Goal: Find specific page/section: Find specific page/section

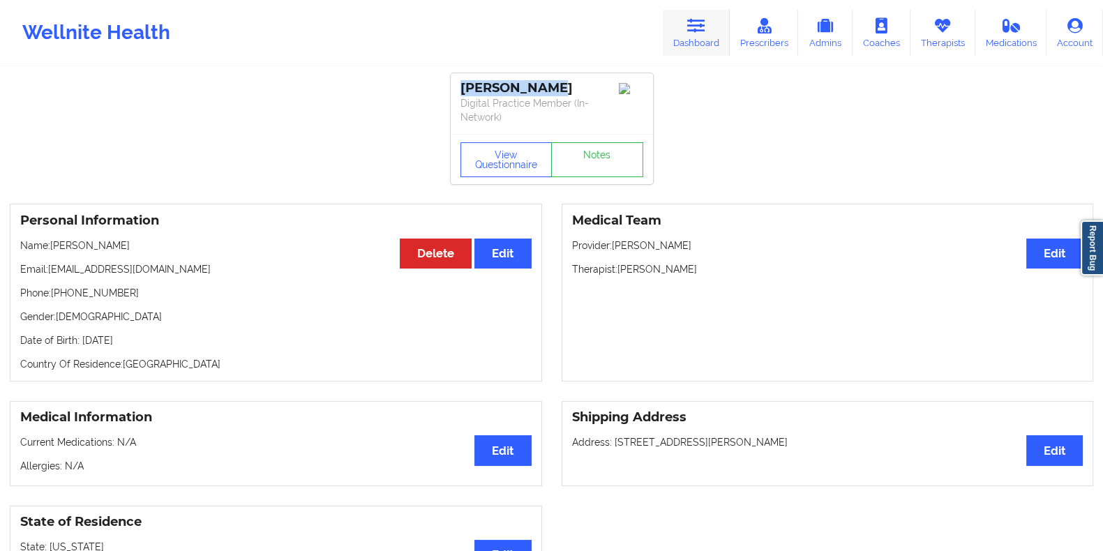
click at [697, 26] on icon at bounding box center [696, 25] width 18 height 15
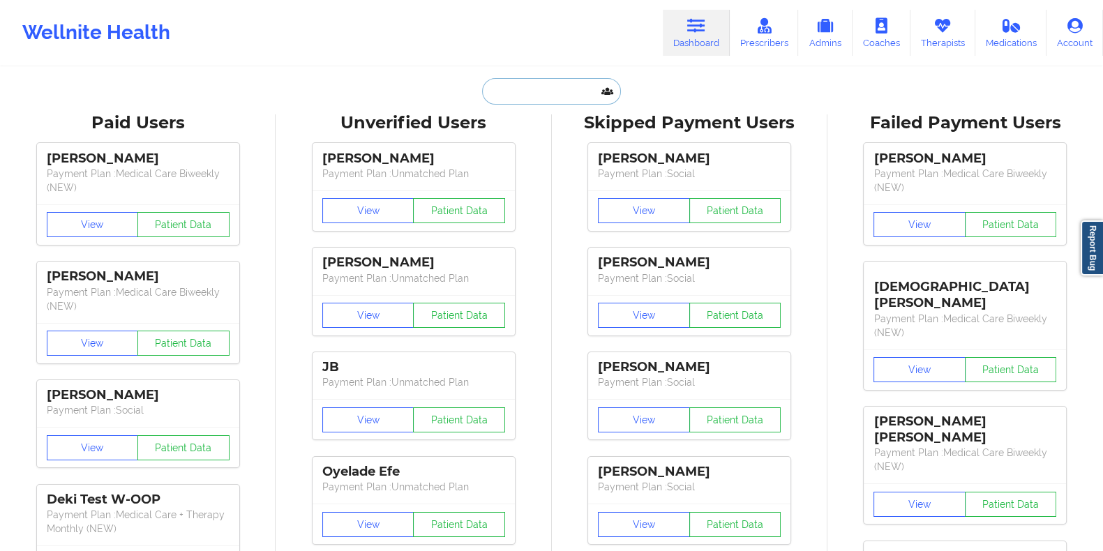
click at [566, 94] on input "text" at bounding box center [551, 91] width 138 height 27
paste input "[PERSON_NAME] Phone+13475306830 [EMAIL_ADDRESS][DOMAIN_NAME]"
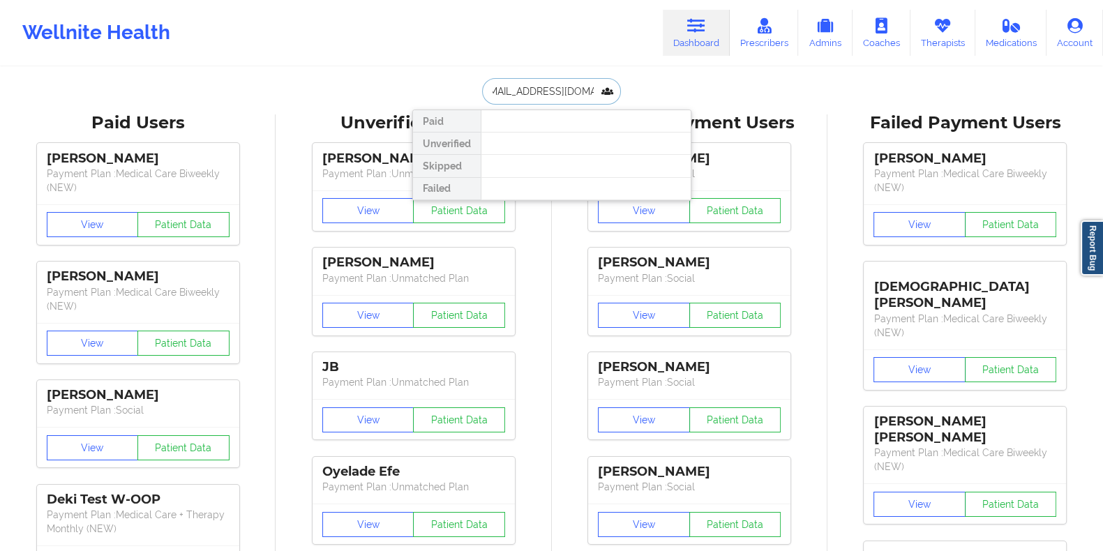
scroll to position [0, 181]
click at [539, 95] on input "[PERSON_NAME] Phone+13475306830 [EMAIL_ADDRESS][DOMAIN_NAME]" at bounding box center [551, 91] width 138 height 27
paste input "m"
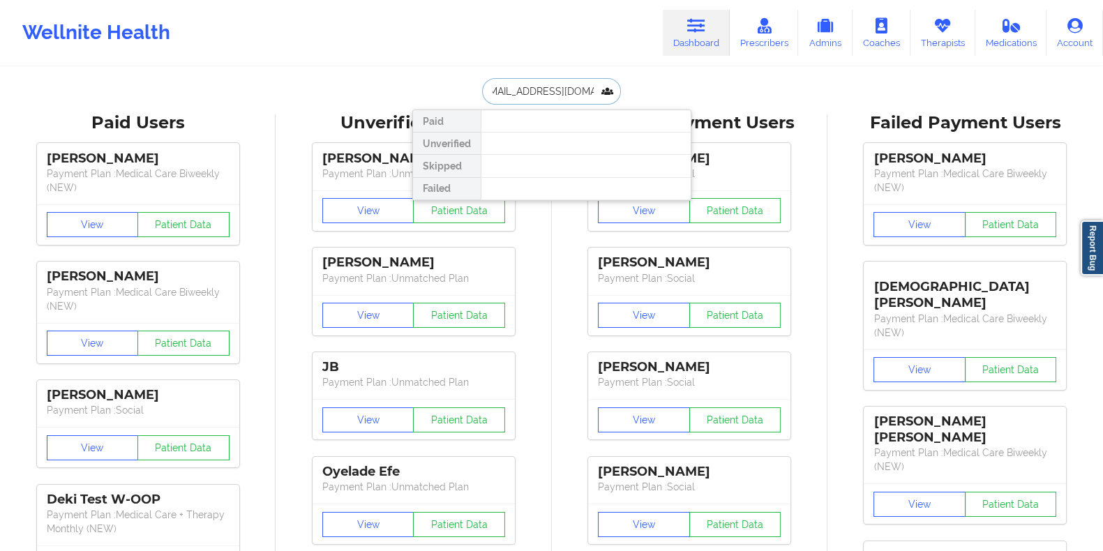
scroll to position [0, 0]
click at [546, 89] on input "[PERSON_NAME] Phone+13475306830 [EMAIL_ADDRESS][DOMAIN_NAME]" at bounding box center [551, 91] width 138 height 27
paste input "text"
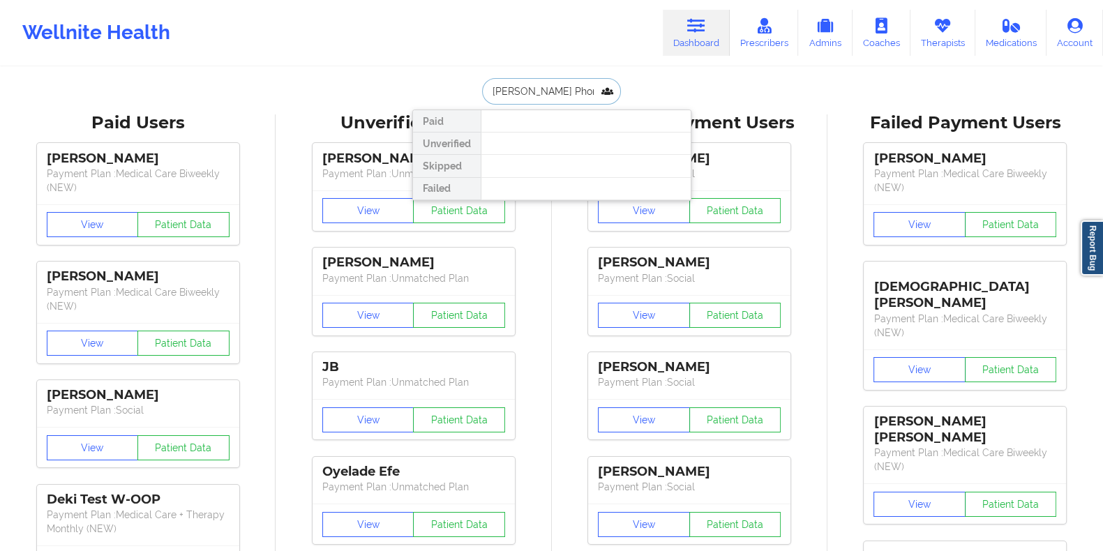
type input "[EMAIL_ADDRESS][DOMAIN_NAME]"
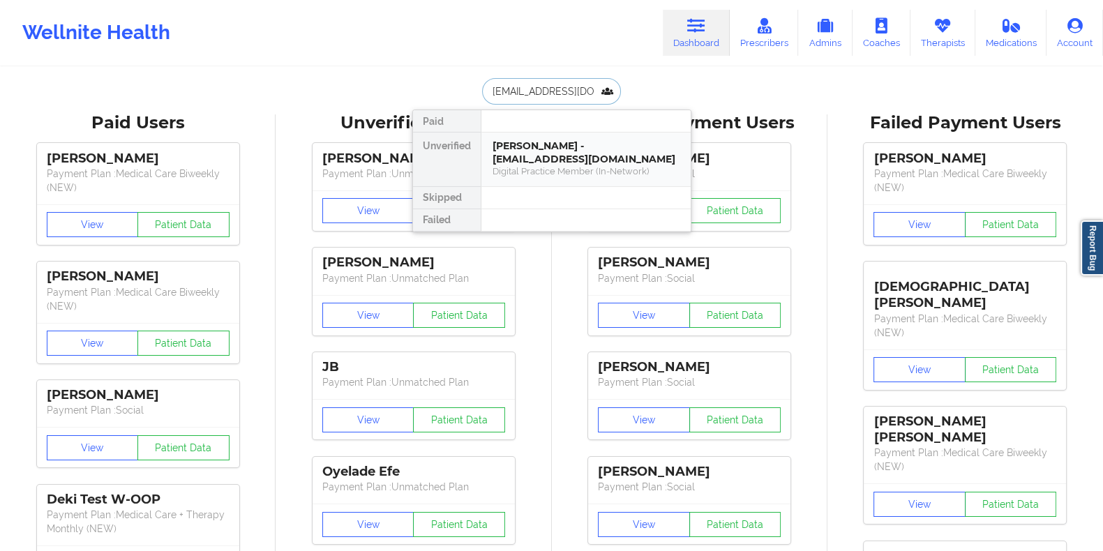
click at [551, 147] on div "[PERSON_NAME] - [EMAIL_ADDRESS][DOMAIN_NAME]" at bounding box center [586, 153] width 187 height 26
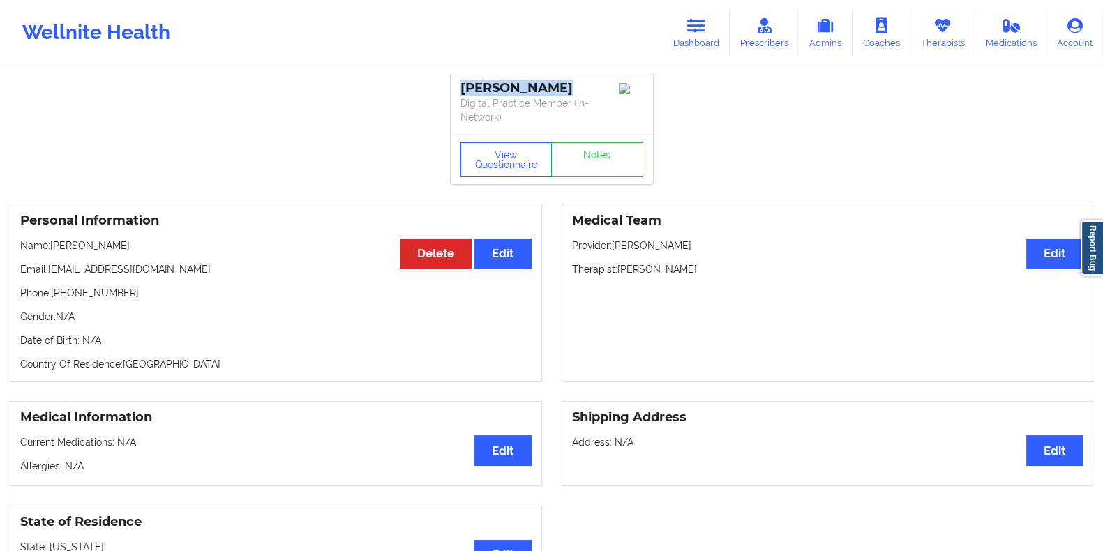
drag, startPoint x: 569, startPoint y: 89, endPoint x: 461, endPoint y: 82, distance: 108.4
click at [461, 82] on div "[PERSON_NAME]" at bounding box center [552, 88] width 183 height 16
copy div "[PERSON_NAME]"
click at [513, 165] on button "View Questionnaire" at bounding box center [507, 159] width 92 height 35
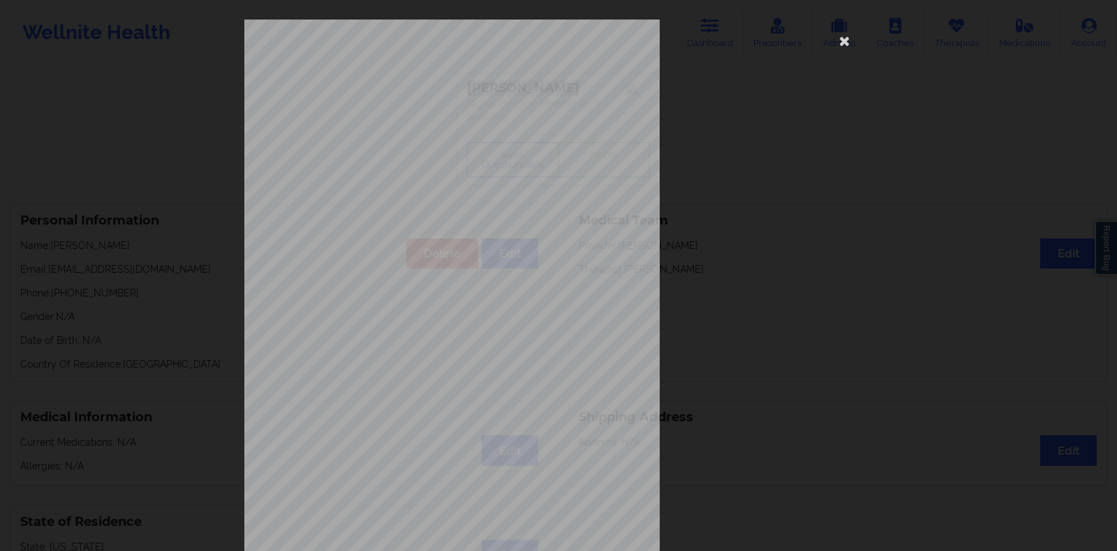
scroll to position [114, 0]
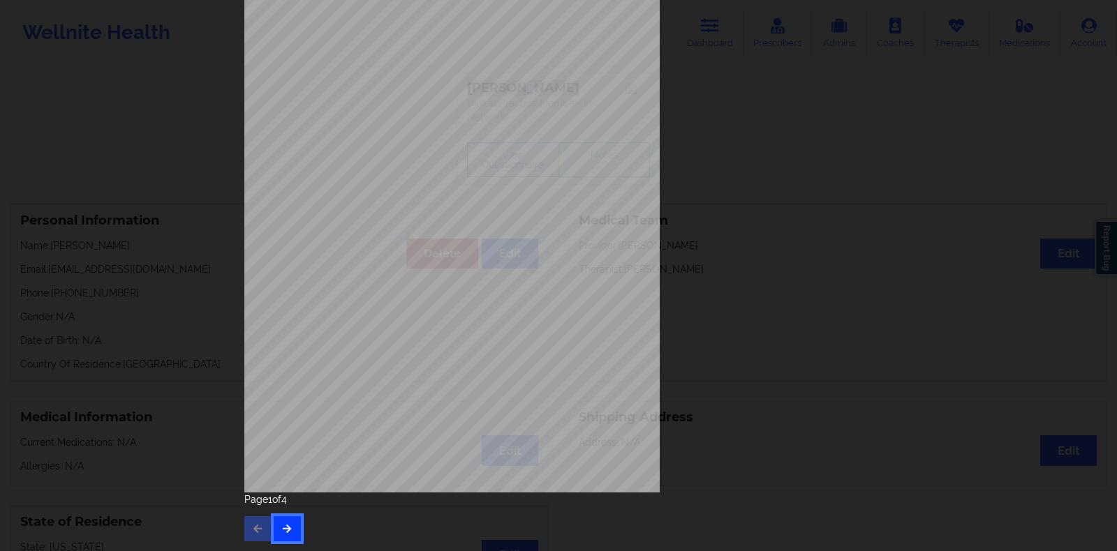
click at [283, 525] on icon "button" at bounding box center [287, 528] width 12 height 8
click at [290, 526] on button "button" at bounding box center [287, 528] width 27 height 25
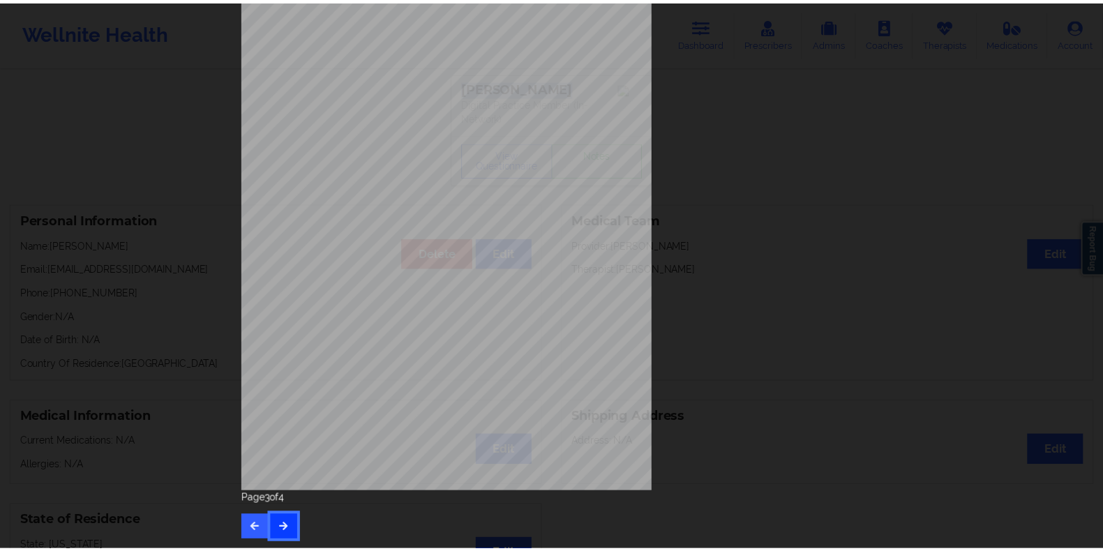
scroll to position [0, 0]
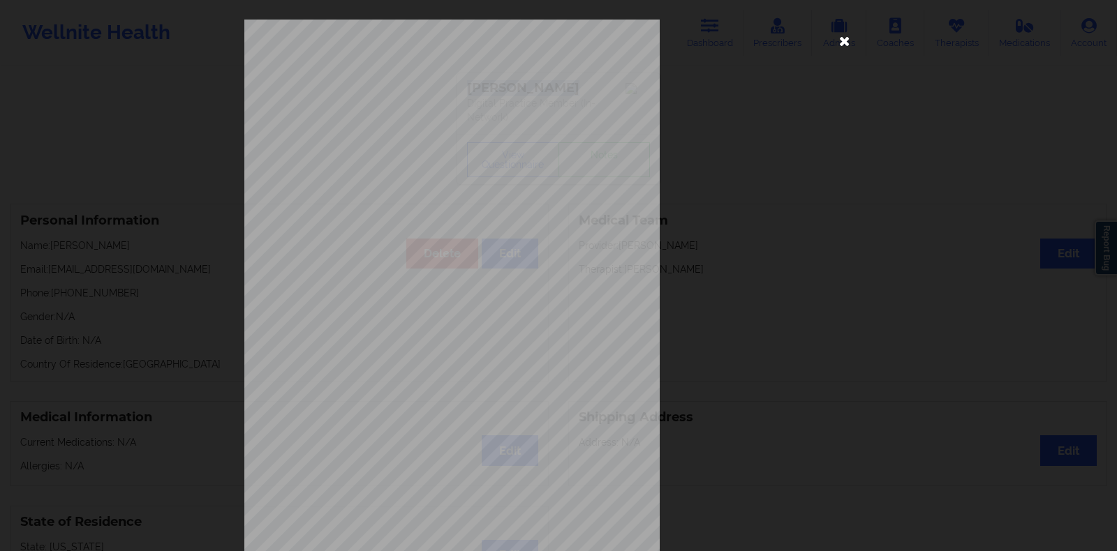
click at [840, 45] on icon at bounding box center [844, 40] width 22 height 22
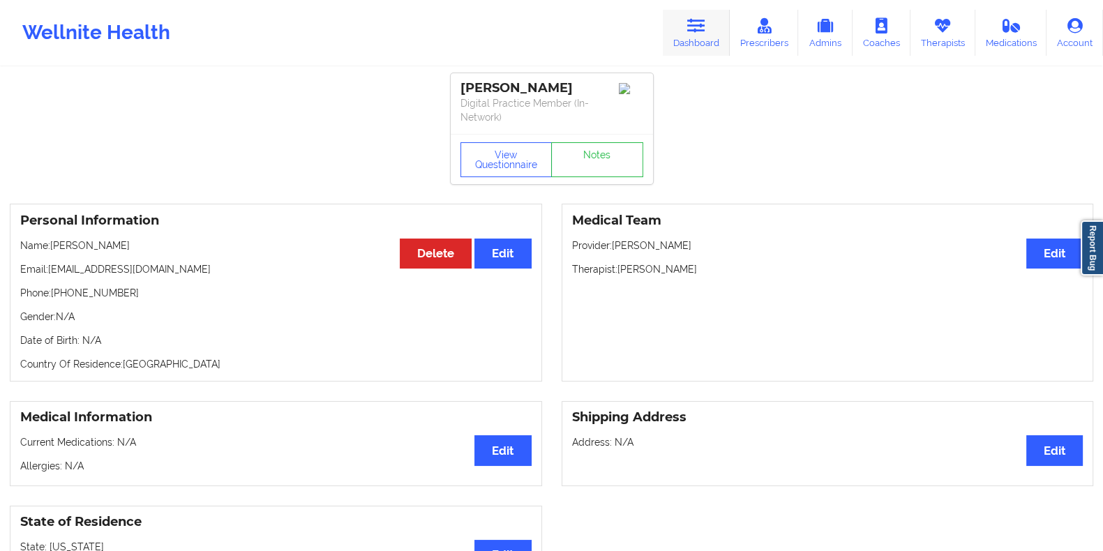
click at [705, 22] on icon at bounding box center [696, 25] width 18 height 15
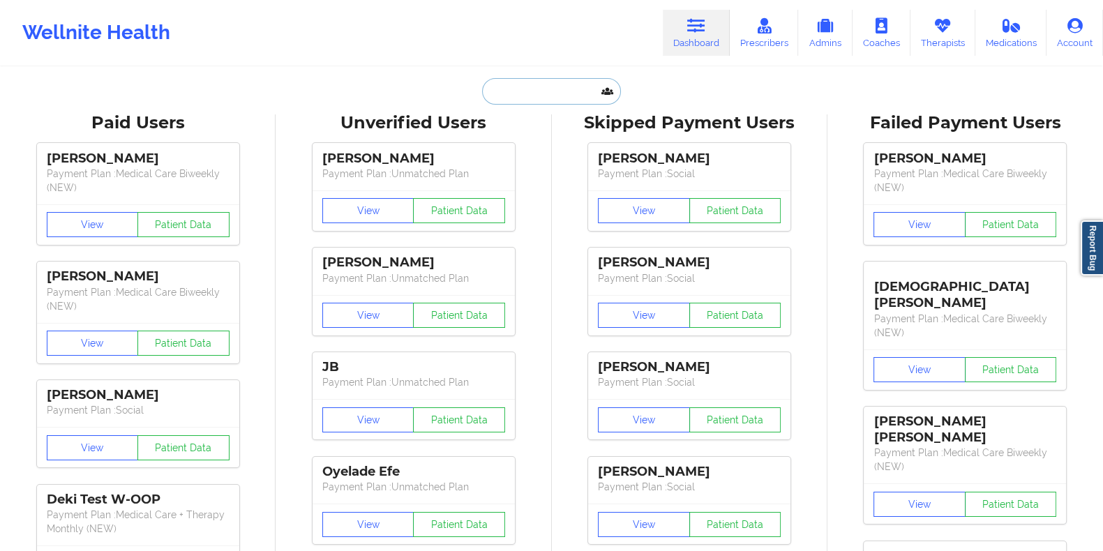
click at [551, 98] on input "text" at bounding box center [551, 91] width 138 height 27
paste input "[EMAIL_ADDRESS][DOMAIN_NAME]"
type input "[EMAIL_ADDRESS][DOMAIN_NAME]"
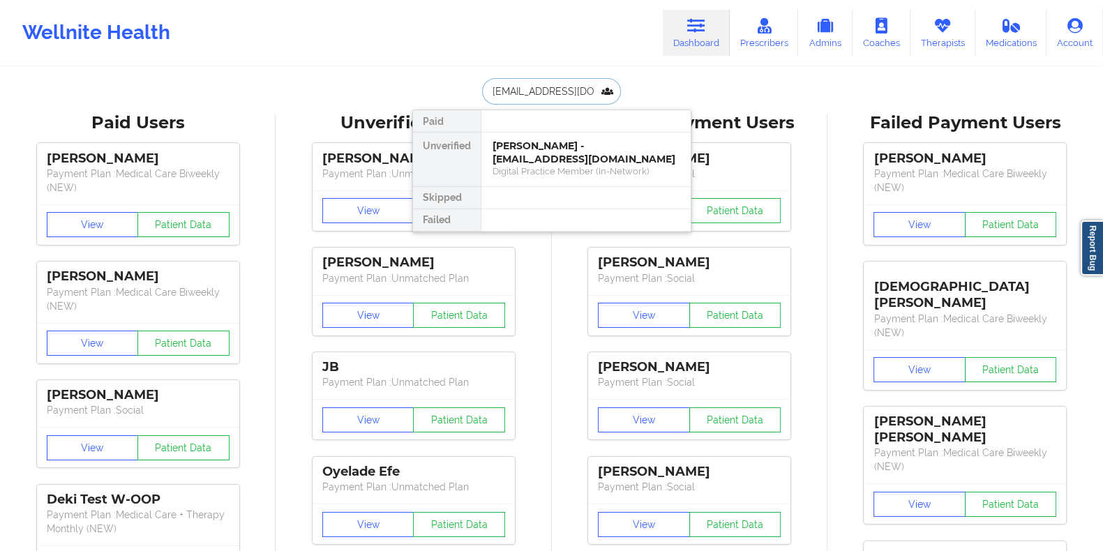
scroll to position [0, 25]
click at [551, 156] on div "[PERSON_NAME] [PERSON_NAME] - [EMAIL_ADDRESS][DOMAIN_NAME]" at bounding box center [586, 153] width 187 height 26
